Goal: Transaction & Acquisition: Purchase product/service

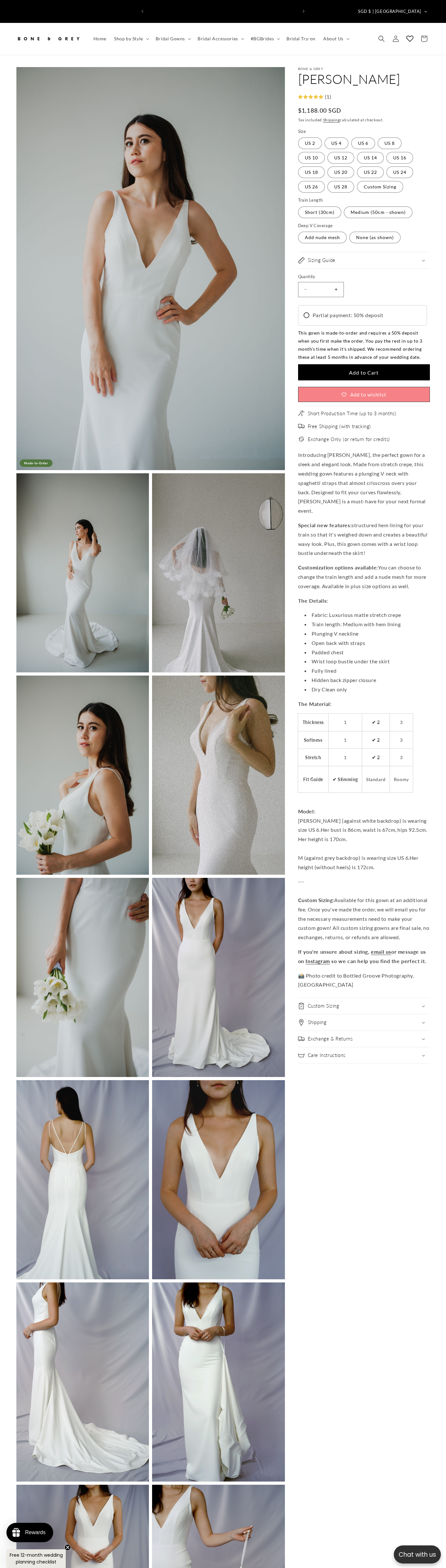
scroll to position [0, 299]
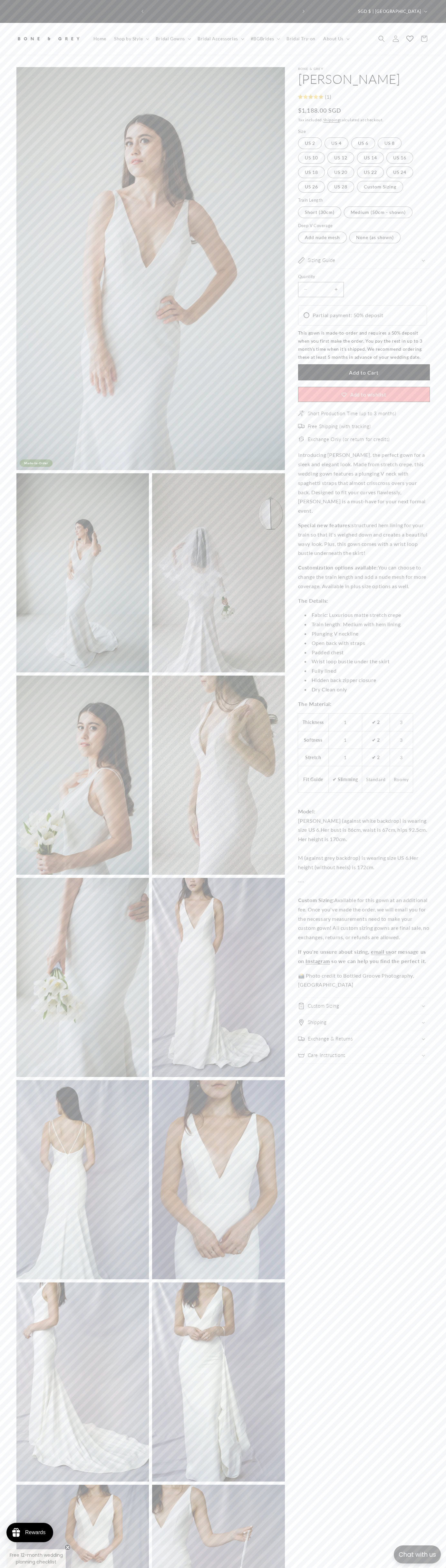
scroll to position [0, 150]
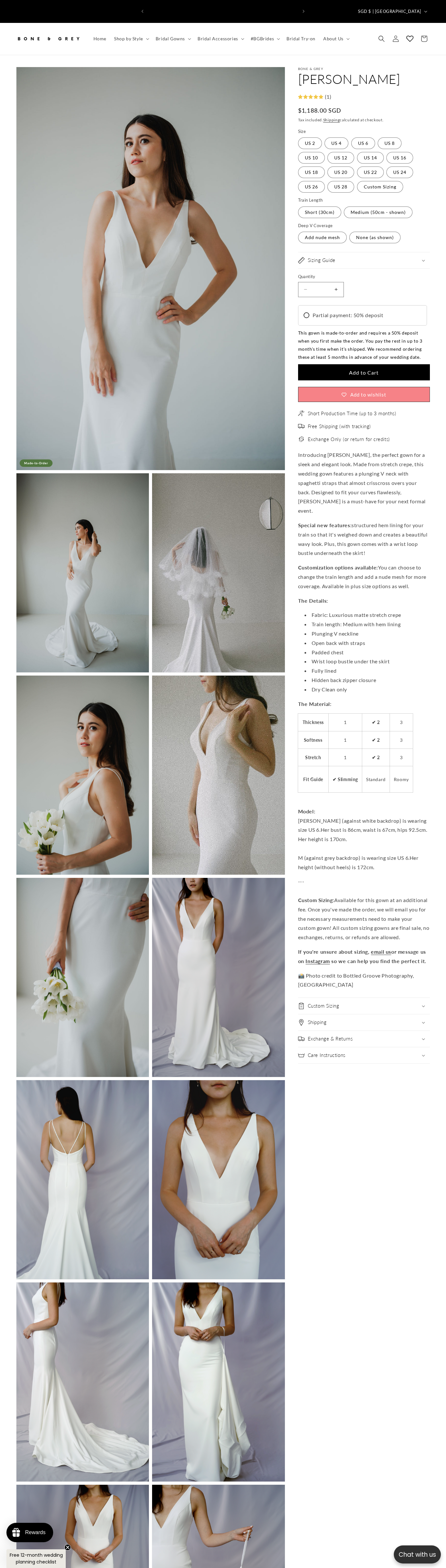
scroll to position [0, 150]
